Goal: Task Accomplishment & Management: Manage account settings

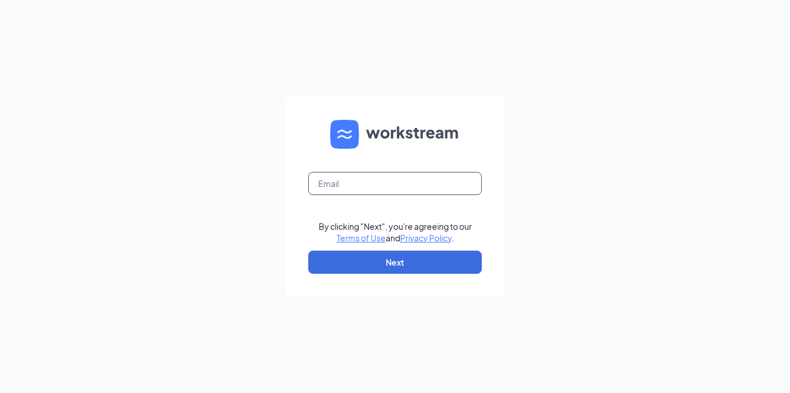
click at [375, 188] on input "text" at bounding box center [395, 183] width 174 height 23
type input "[EMAIL_ADDRESS][DOMAIN_NAME]"
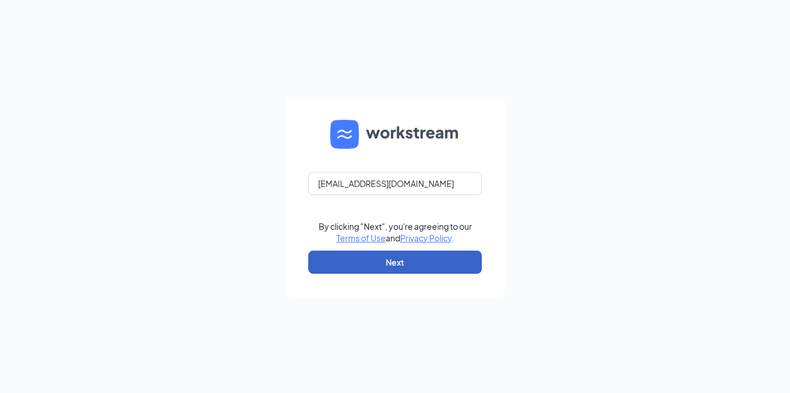
click at [393, 263] on button "Next" at bounding box center [395, 262] width 174 height 23
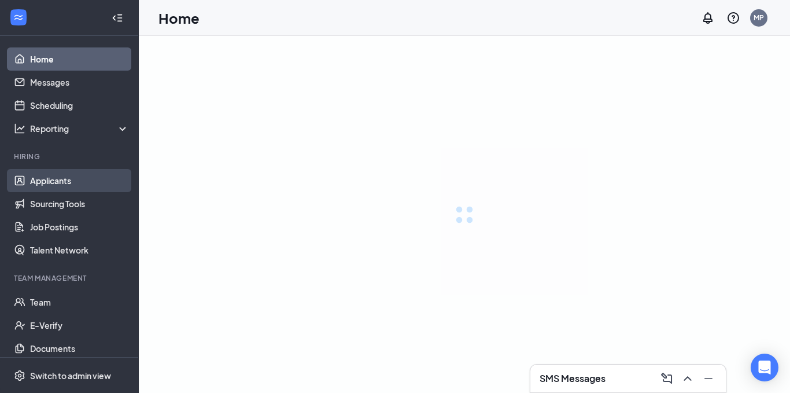
click at [89, 179] on link "Applicants" at bounding box center [79, 180] width 99 height 23
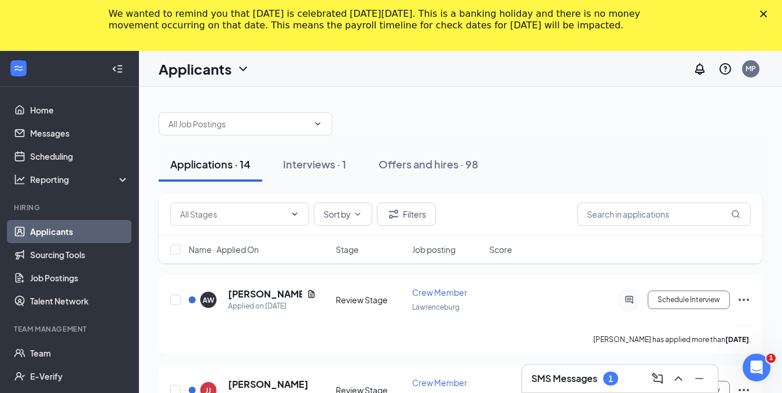
click at [767, 13] on icon "Close" at bounding box center [763, 13] width 7 height 7
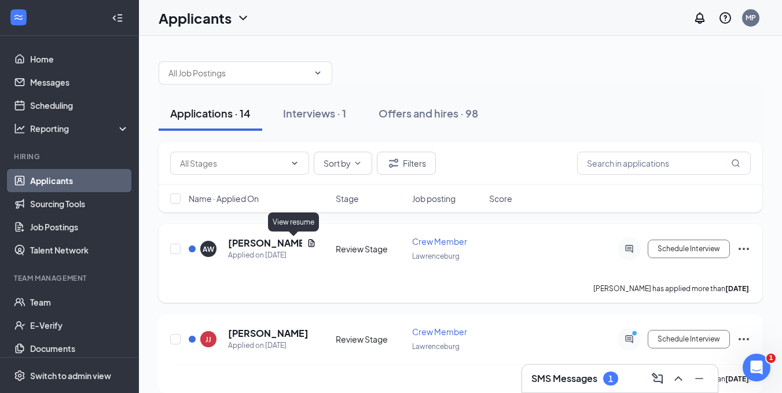
click at [307, 246] on icon "Document" at bounding box center [311, 242] width 9 height 9
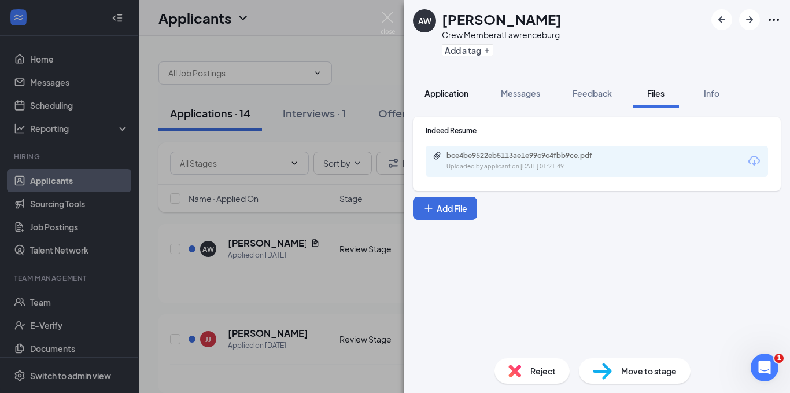
click at [445, 96] on span "Application" at bounding box center [447, 93] width 44 height 10
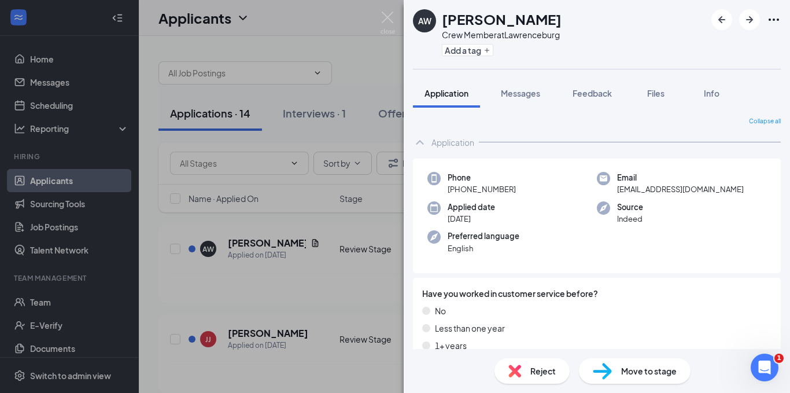
click at [640, 370] on span "Move to stage" at bounding box center [649, 370] width 56 height 13
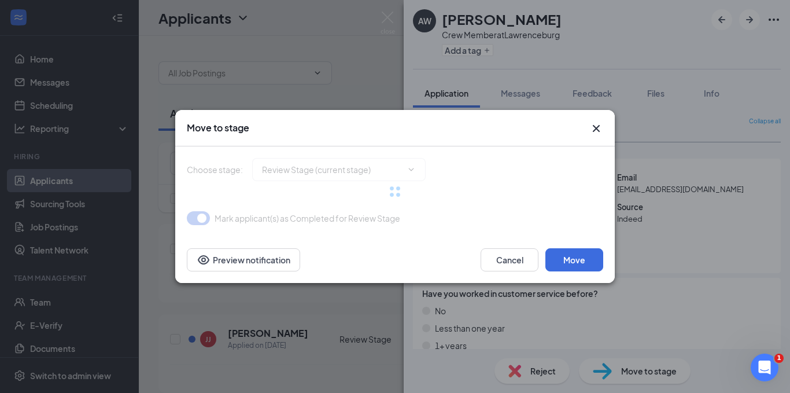
type input "Onsite Interview (next stage)"
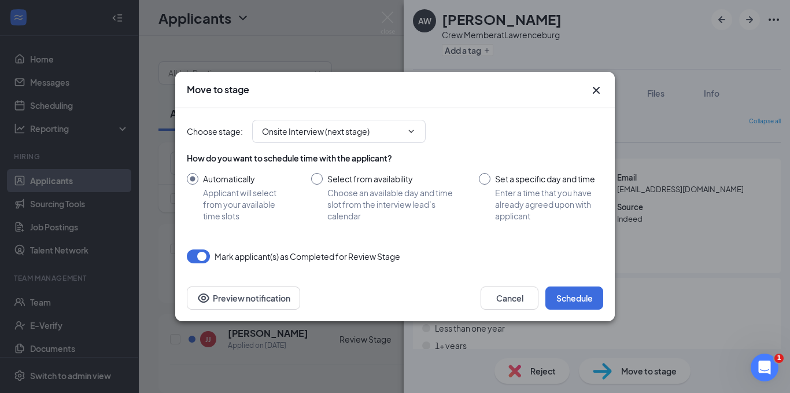
click at [318, 179] on input "Select from availability Choose an available day and time slot from the intervi…" at bounding box center [383, 197] width 145 height 49
radio input "true"
radio input "false"
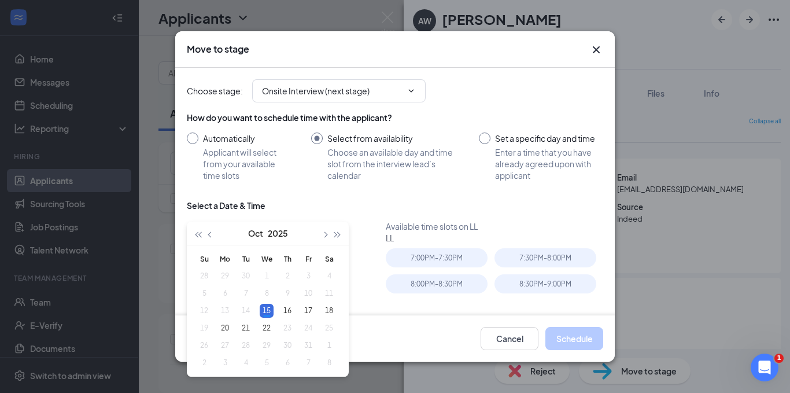
click at [479, 140] on input "Set a specific day and time Enter a time that you have already agreed upon with…" at bounding box center [541, 156] width 124 height 49
radio input "true"
radio input "false"
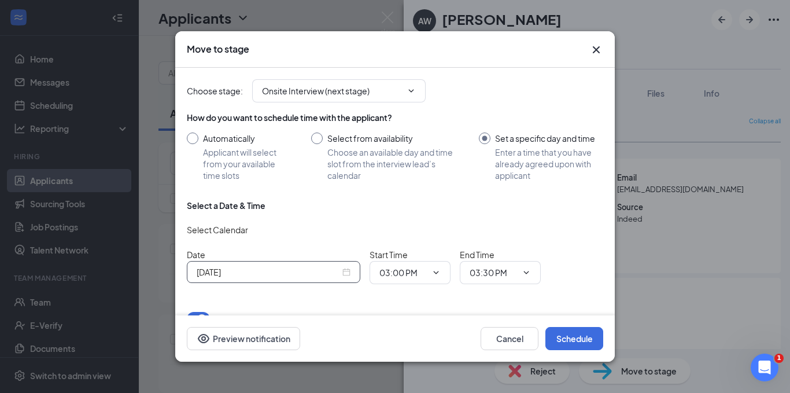
click at [348, 274] on div "[DATE]" at bounding box center [274, 272] width 154 height 13
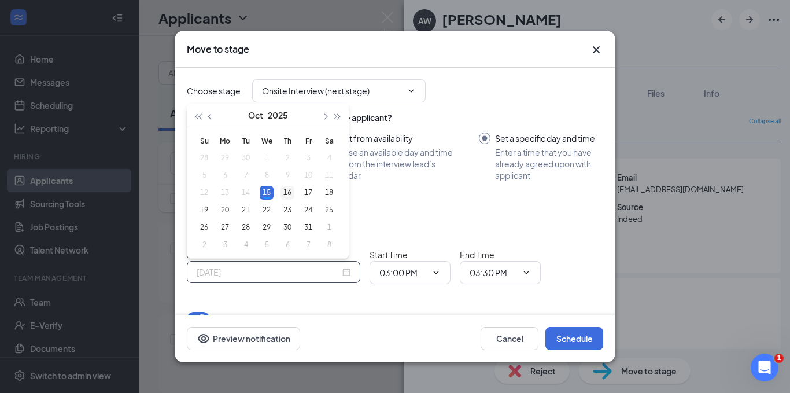
type input "[DATE]"
click at [292, 193] on div "16" at bounding box center [288, 193] width 14 height 14
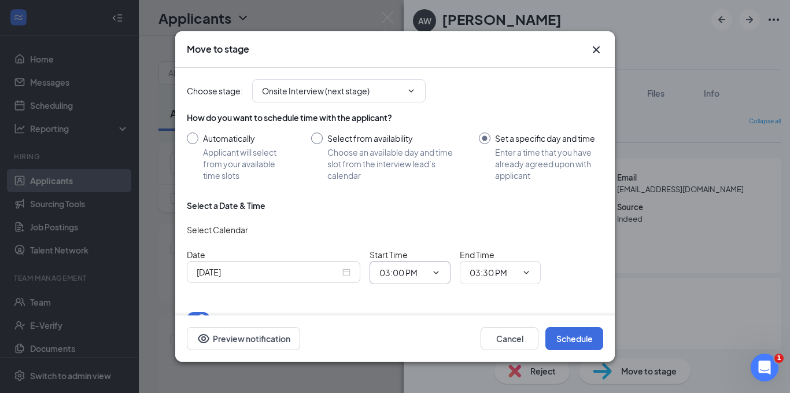
click at [440, 274] on icon "ChevronDown" at bounding box center [436, 272] width 9 height 9
click at [418, 246] on div "01:00 PM" at bounding box center [406, 245] width 34 height 13
type input "01:00 PM"
click at [529, 275] on icon "ChevronDown" at bounding box center [526, 272] width 9 height 9
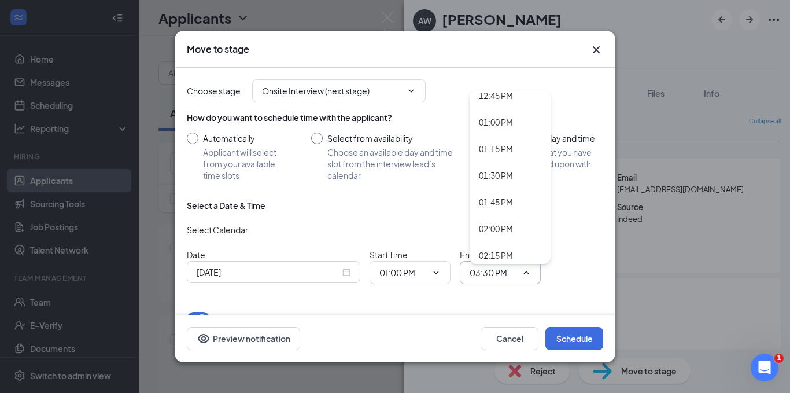
scroll to position [1396, 0]
click at [490, 150] on div "01:30 PM" at bounding box center [496, 144] width 34 height 13
type input "01:30 PM"
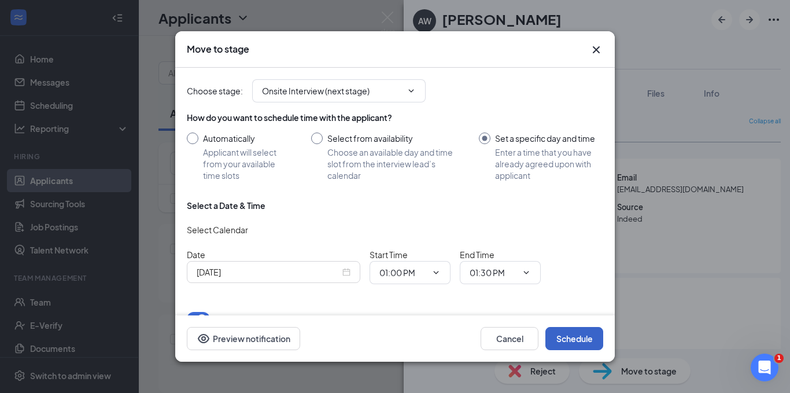
click at [587, 340] on button "Schedule" at bounding box center [575, 338] width 58 height 23
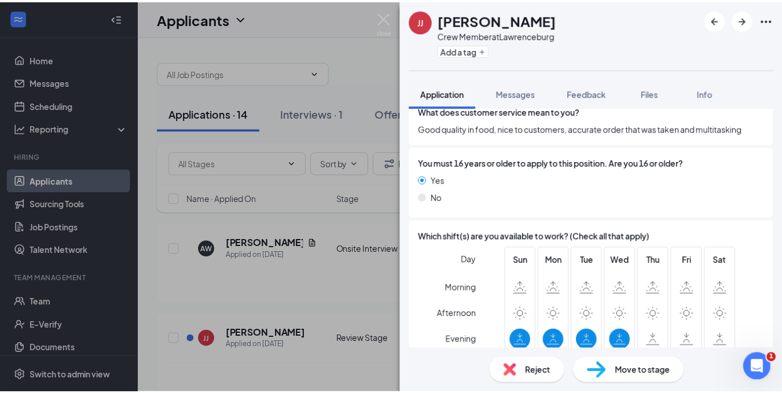
scroll to position [658, 0]
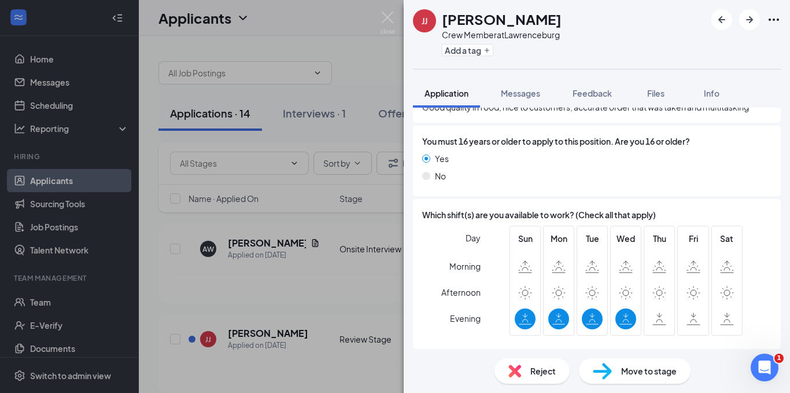
click at [327, 303] on div "[PERSON_NAME] Crew Member at [GEOGRAPHIC_DATA] Add a tag Application Messages F…" at bounding box center [395, 196] width 790 height 393
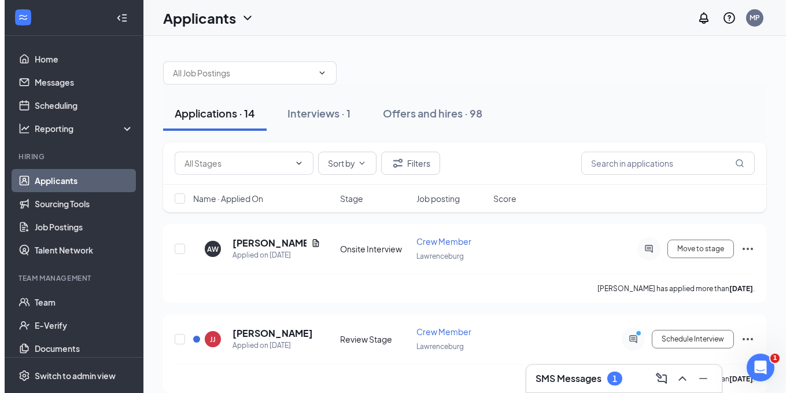
scroll to position [116, 0]
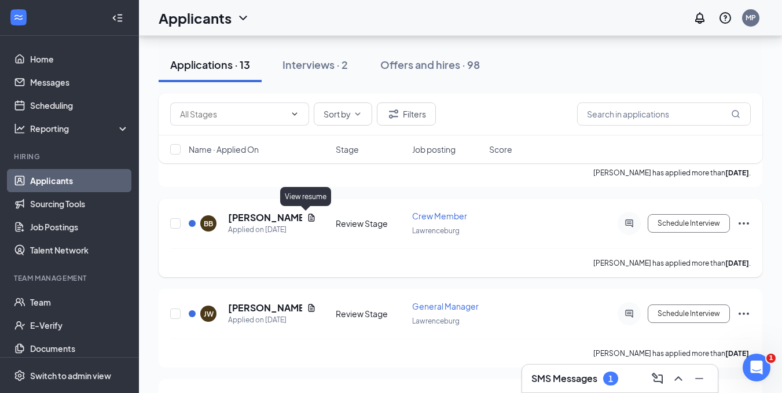
click at [308, 221] on icon "Document" at bounding box center [311, 217] width 6 height 8
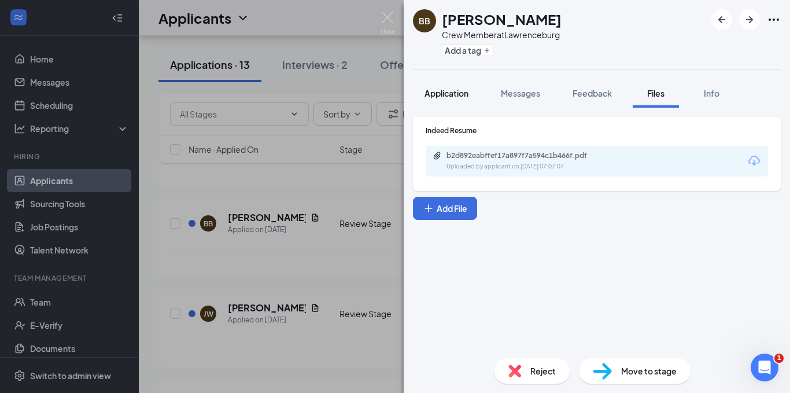
click at [428, 94] on span "Application" at bounding box center [447, 93] width 44 height 10
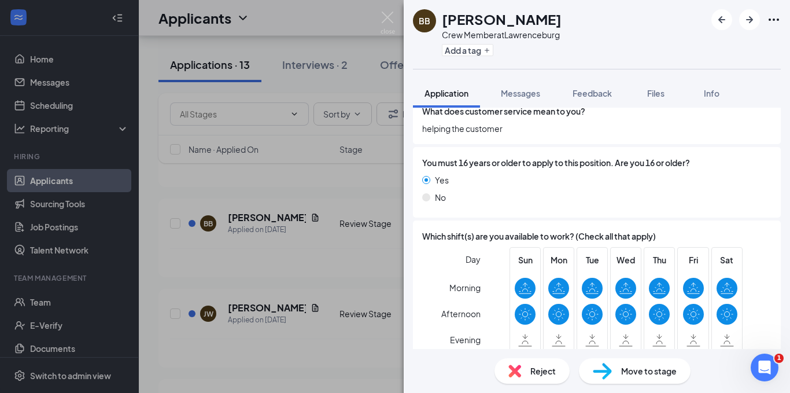
scroll to position [694, 0]
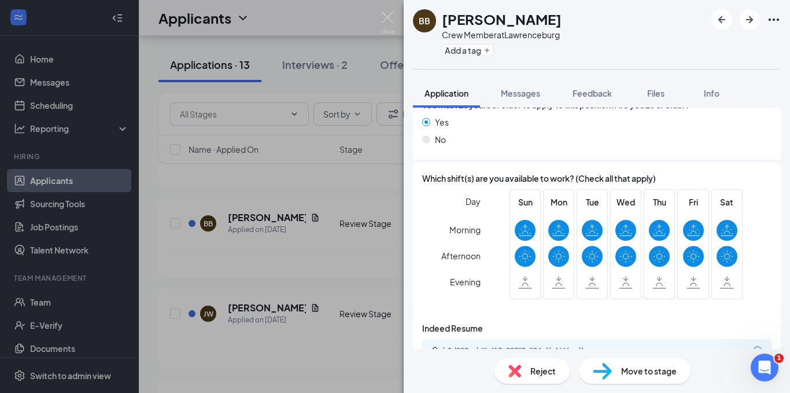
click at [628, 368] on span "Move to stage" at bounding box center [649, 370] width 56 height 13
type input "Onsite Interview (next stage)"
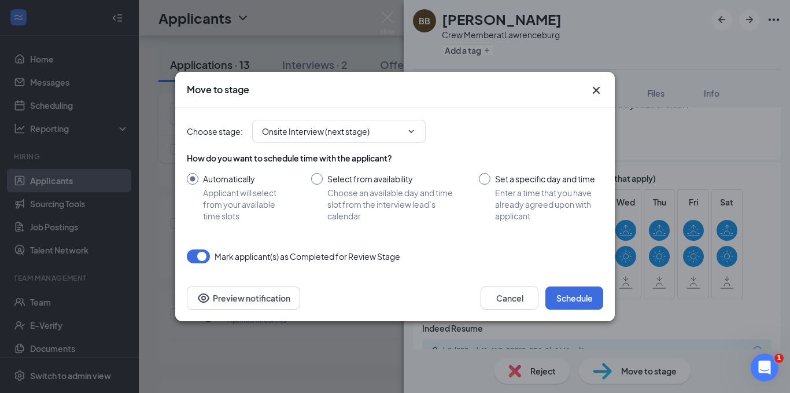
click at [482, 176] on input "Set a specific day and time Enter a time that you have already agreed upon with…" at bounding box center [541, 197] width 124 height 49
radio input "true"
radio input "false"
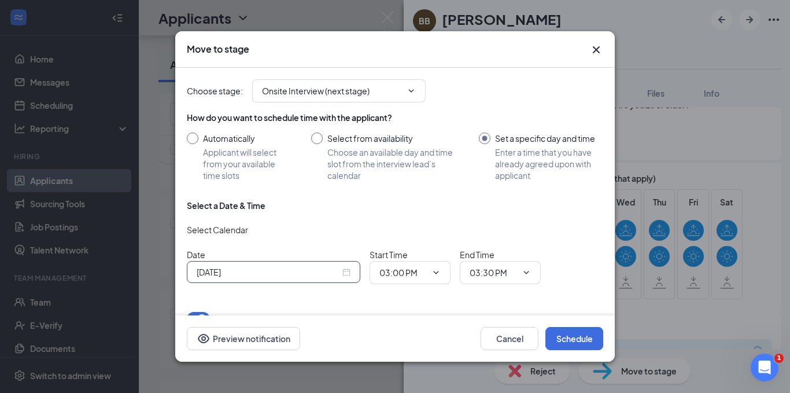
click at [349, 276] on div "[DATE]" at bounding box center [274, 272] width 154 height 13
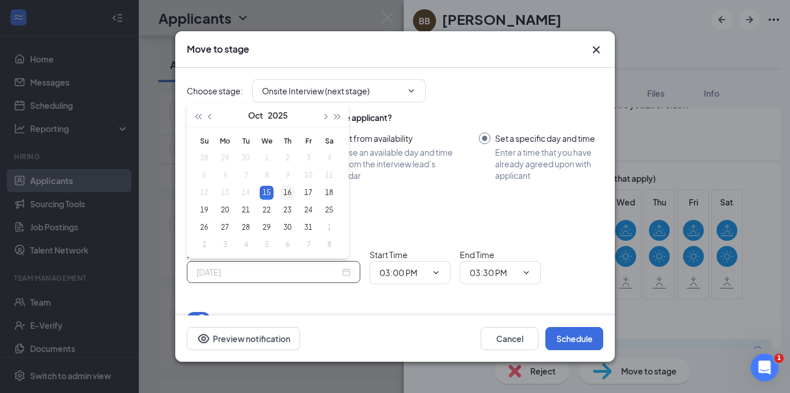
type input "[DATE]"
click at [291, 191] on div "16" at bounding box center [288, 193] width 14 height 14
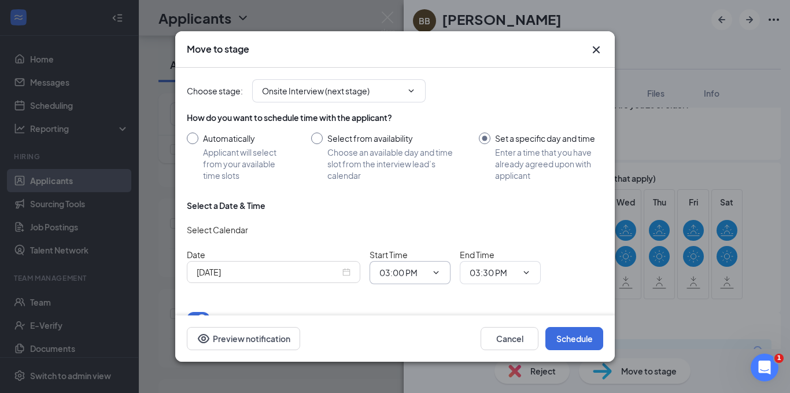
click at [437, 273] on icon "ChevronDown" at bounding box center [436, 272] width 5 height 3
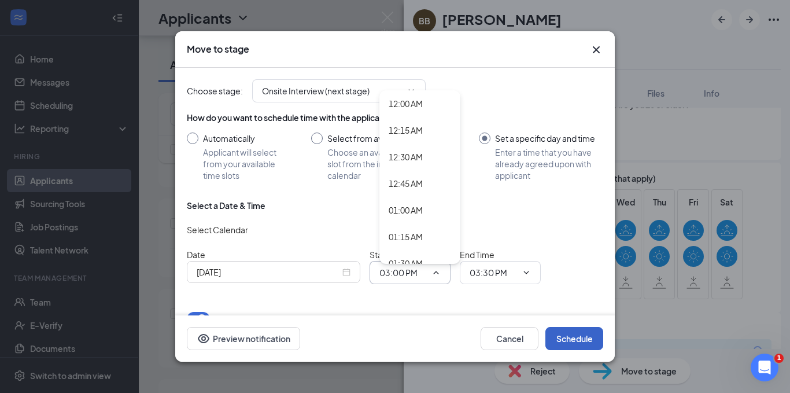
click at [569, 343] on button "Schedule" at bounding box center [575, 338] width 58 height 23
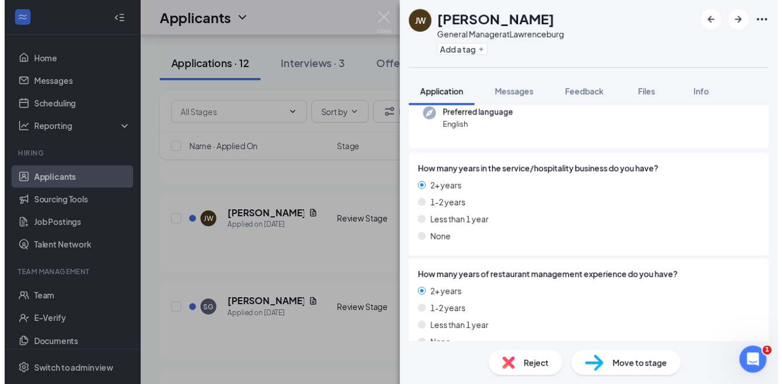
scroll to position [116, 0]
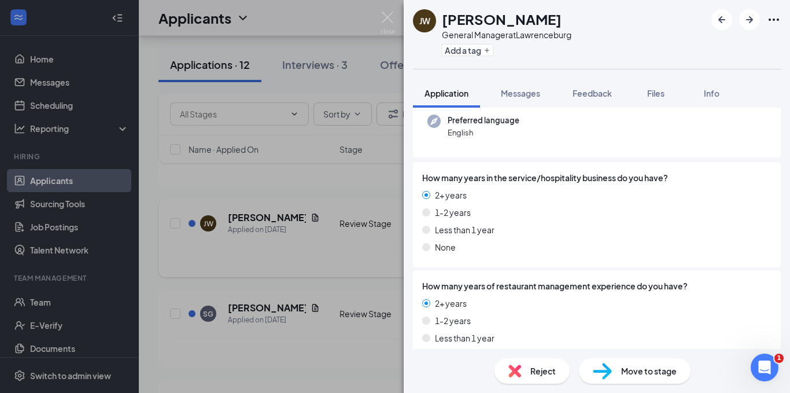
click at [238, 264] on div "[PERSON_NAME] General Manager at [GEOGRAPHIC_DATA] Add a tag Application Messag…" at bounding box center [395, 196] width 790 height 393
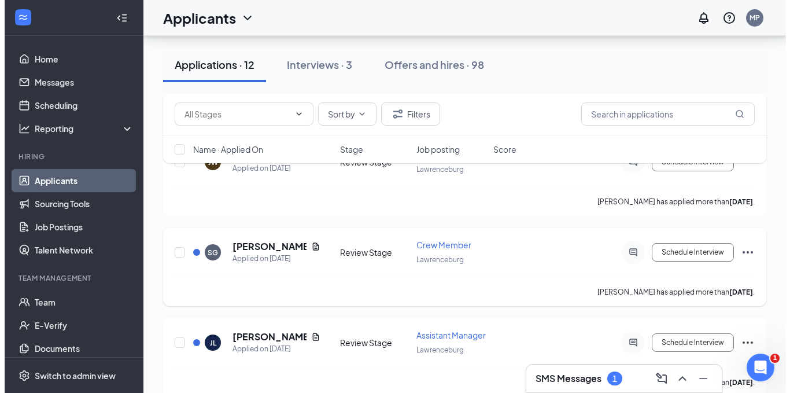
scroll to position [231, 0]
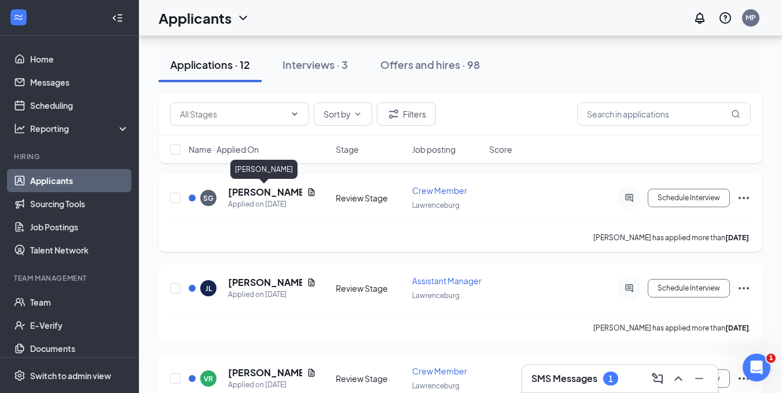
click at [247, 196] on h5 "[PERSON_NAME]" at bounding box center [265, 192] width 74 height 13
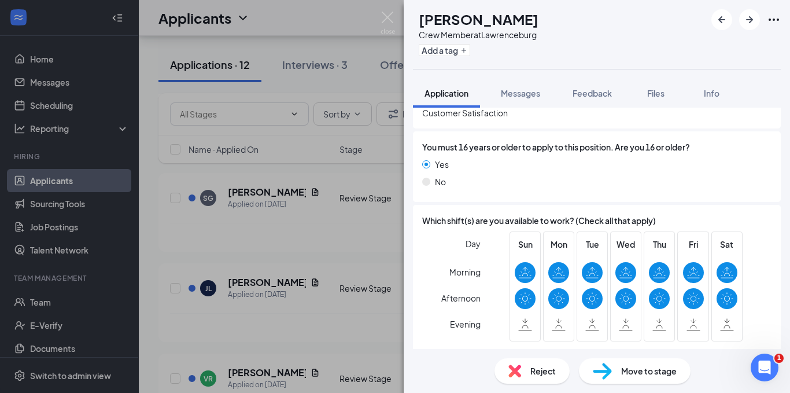
scroll to position [694, 0]
click at [615, 368] on div "Move to stage" at bounding box center [635, 370] width 112 height 25
type input "Onsite Interview (next stage)"
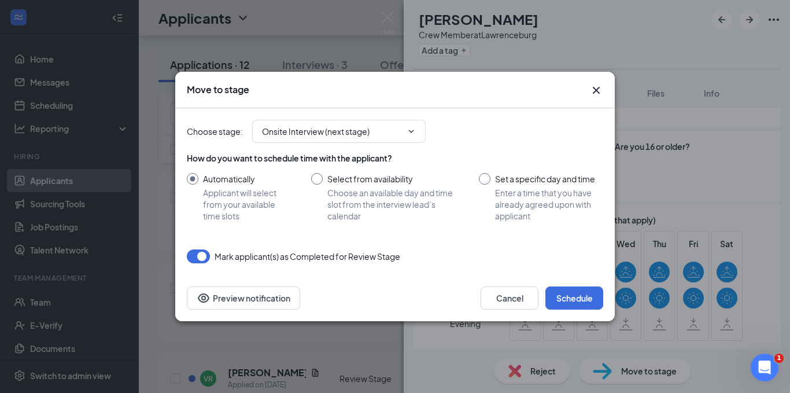
click at [484, 181] on input "Set a specific day and time Enter a time that you have already agreed upon with…" at bounding box center [541, 197] width 124 height 49
radio input "true"
radio input "false"
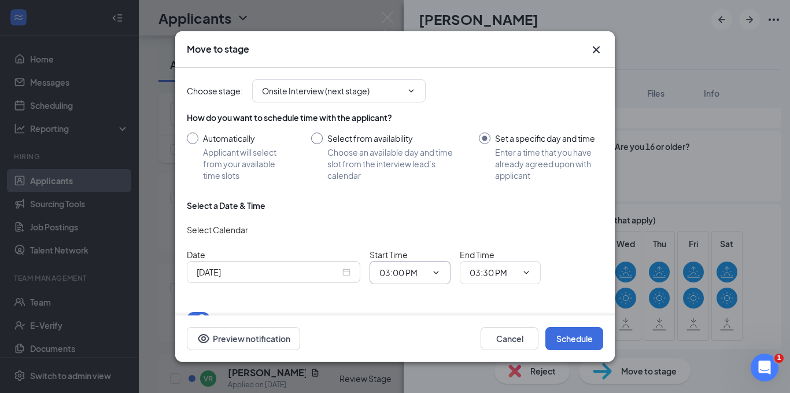
click at [436, 273] on icon "ChevronDown" at bounding box center [436, 272] width 9 height 9
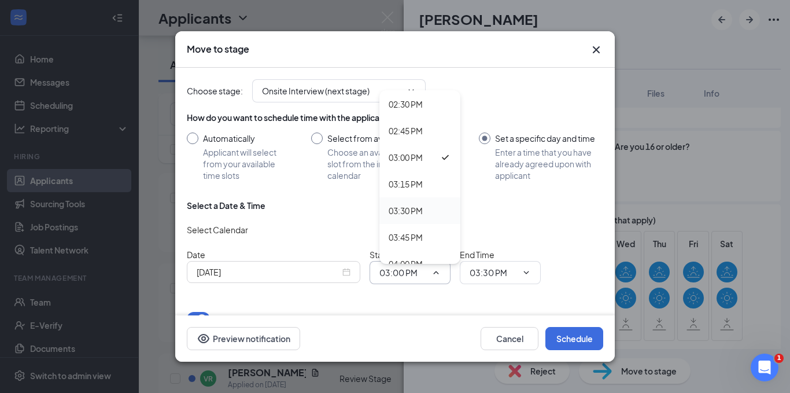
click at [413, 211] on div "03:30 PM" at bounding box center [406, 210] width 34 height 13
type input "03:30 PM"
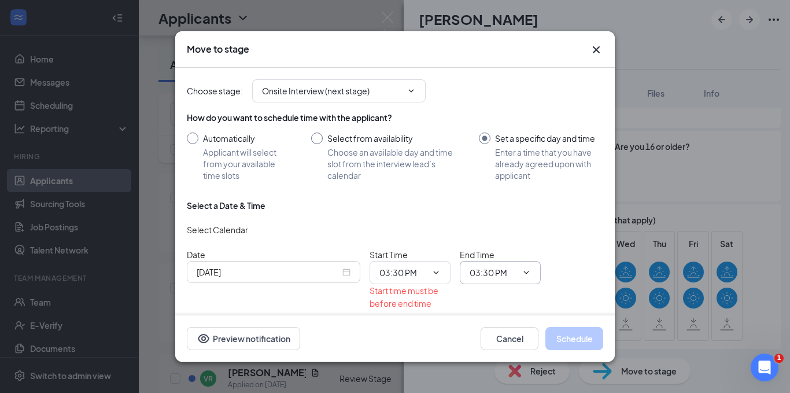
click at [520, 276] on span at bounding box center [526, 272] width 12 height 9
click at [525, 274] on icon "ChevronDown" at bounding box center [526, 272] width 9 height 9
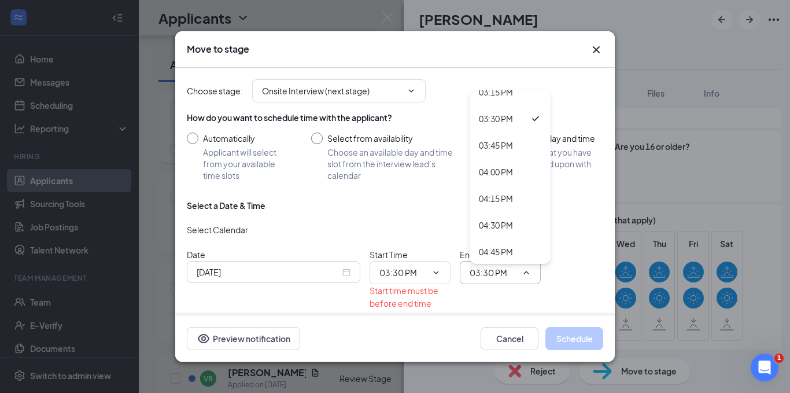
scroll to position [1643, 0]
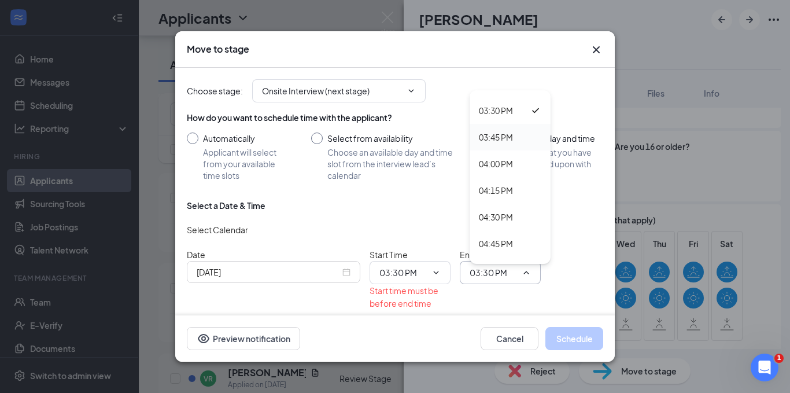
click at [495, 142] on div "03:45 PM" at bounding box center [496, 137] width 34 height 13
type input "03:45 PM"
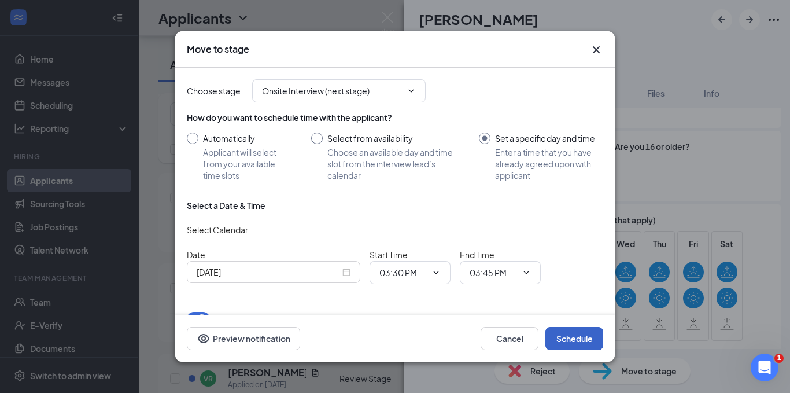
click at [559, 338] on button "Schedule" at bounding box center [575, 338] width 58 height 23
